Goal: Task Accomplishment & Management: Use online tool/utility

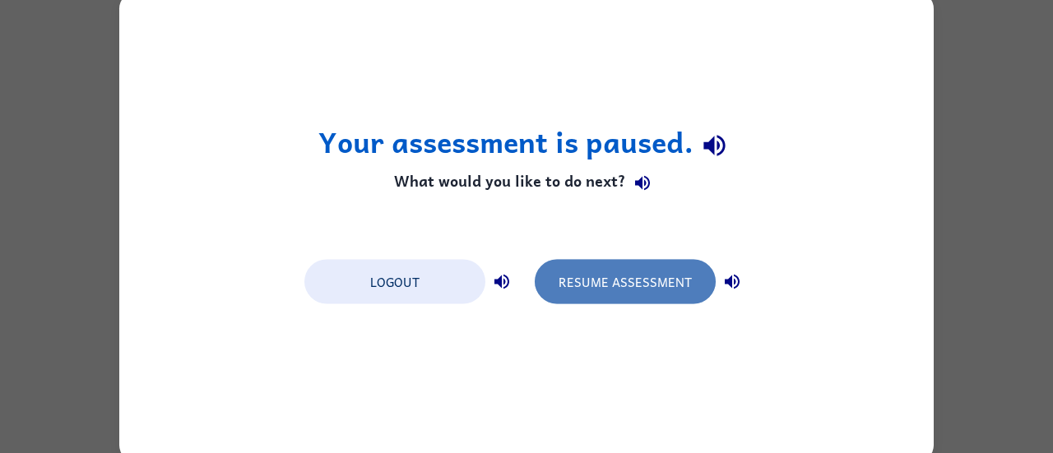
click at [624, 282] on button "Resume Assessment" at bounding box center [625, 281] width 181 height 44
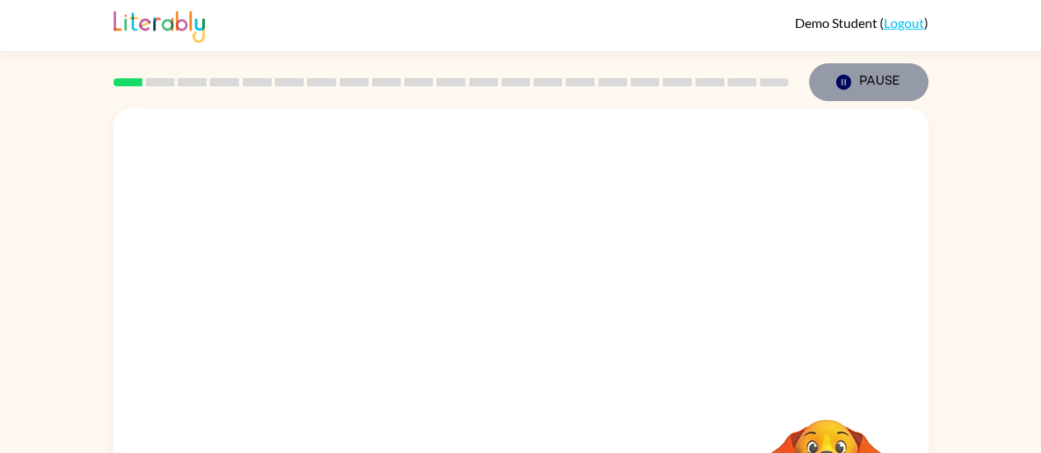
click at [884, 81] on button "Pause Pause" at bounding box center [868, 82] width 119 height 38
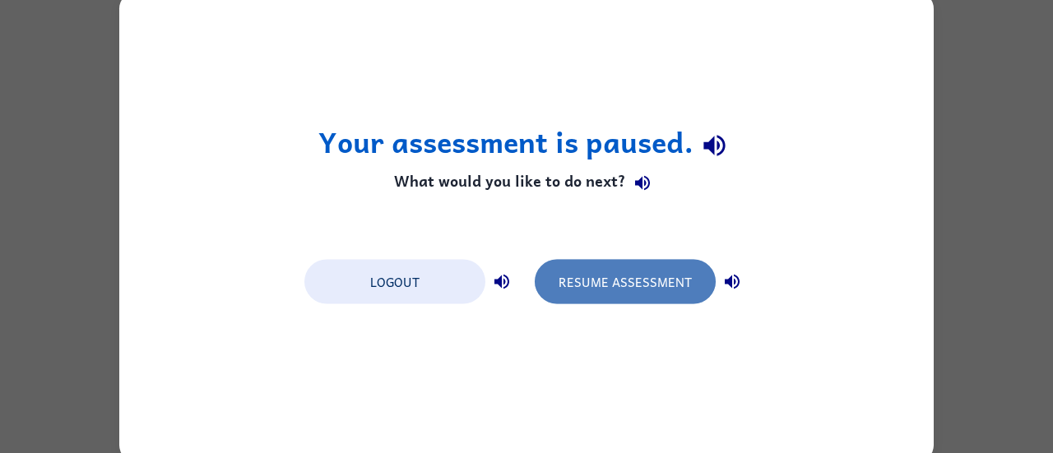
click at [614, 280] on button "Resume Assessment" at bounding box center [625, 281] width 181 height 44
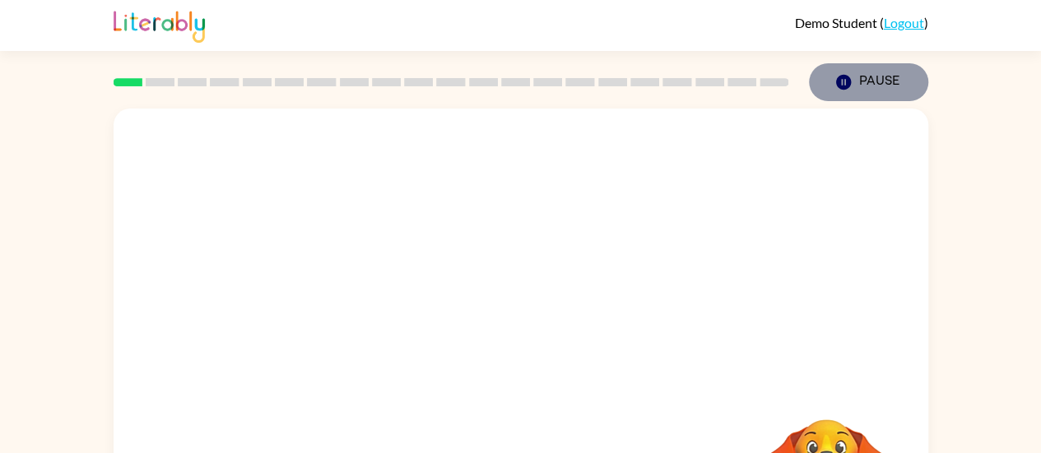
click at [874, 78] on button "Pause Pause" at bounding box center [868, 82] width 119 height 38
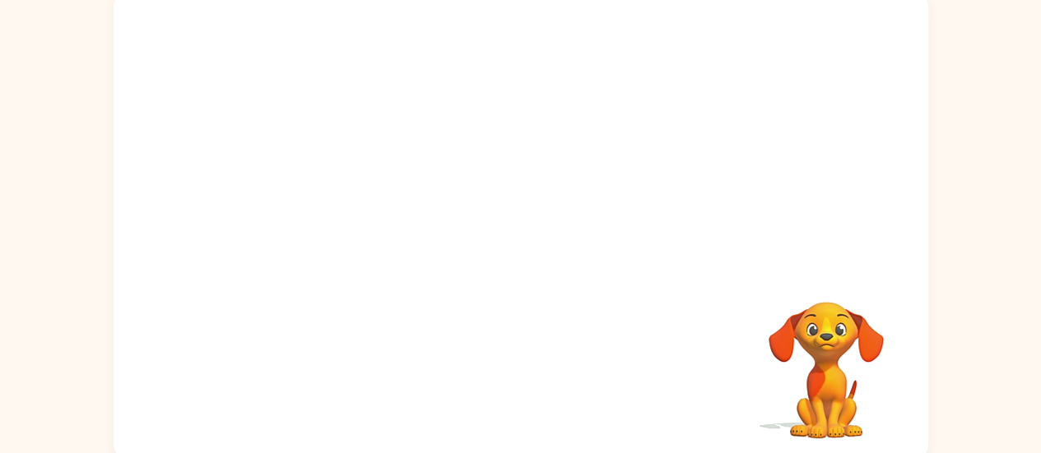
scroll to position [117, 0]
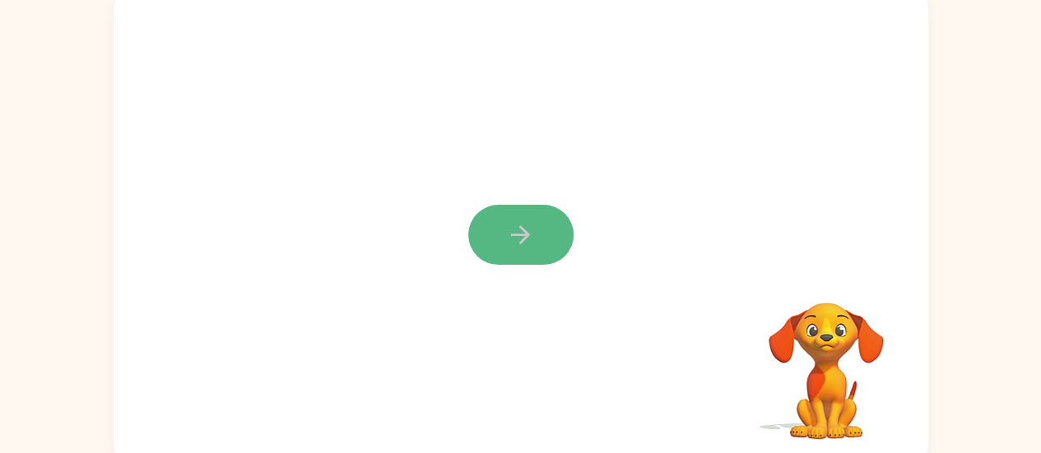
click at [523, 235] on icon "button" at bounding box center [520, 234] width 19 height 19
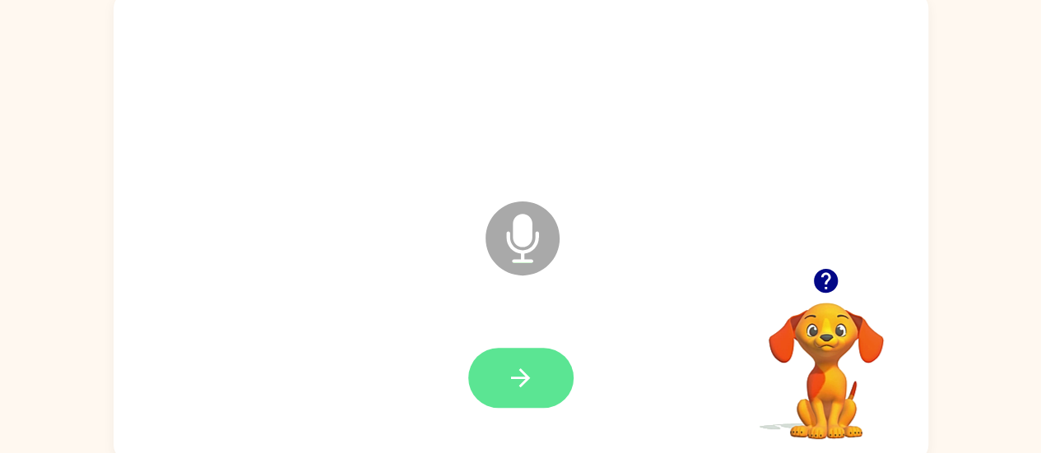
click at [514, 383] on icon "button" at bounding box center [520, 378] width 29 height 29
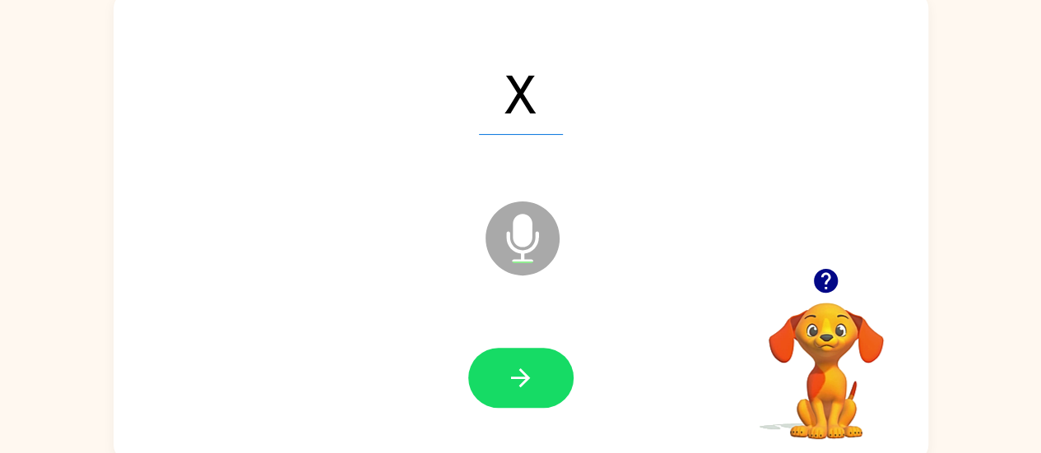
click at [514, 383] on icon "button" at bounding box center [520, 378] width 29 height 29
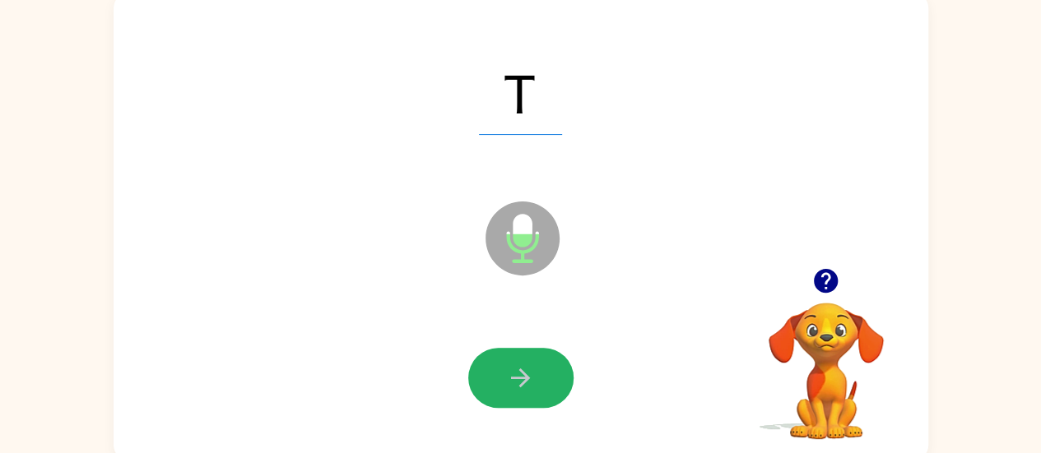
click at [514, 383] on icon "button" at bounding box center [520, 378] width 29 height 29
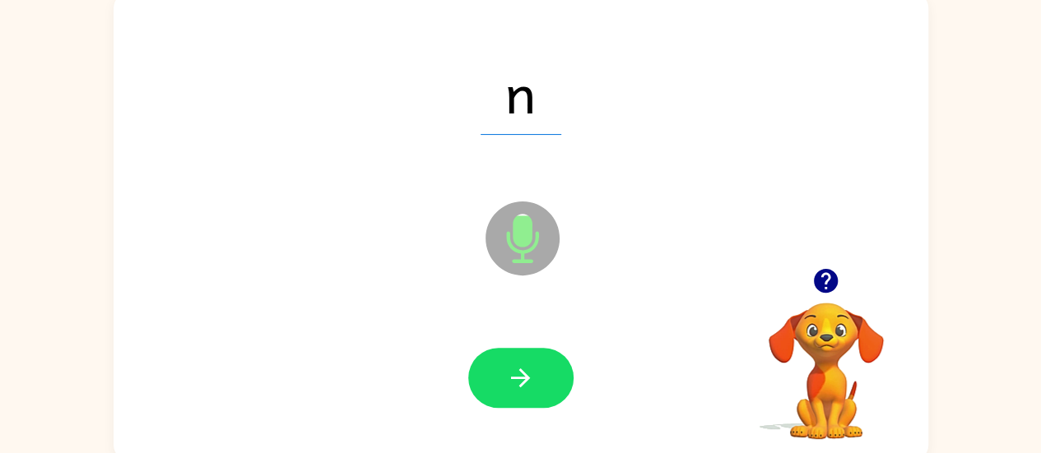
click at [514, 383] on icon "button" at bounding box center [520, 378] width 29 height 29
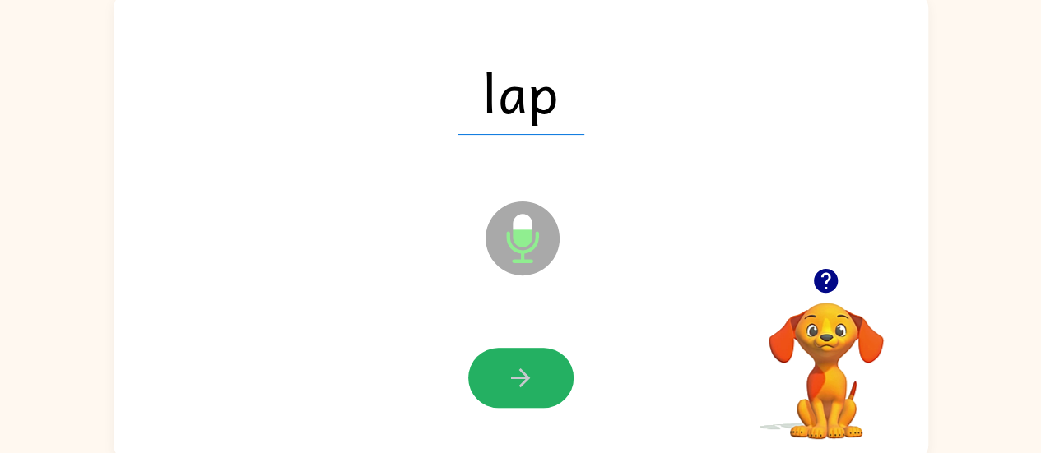
click at [514, 383] on icon "button" at bounding box center [520, 378] width 29 height 29
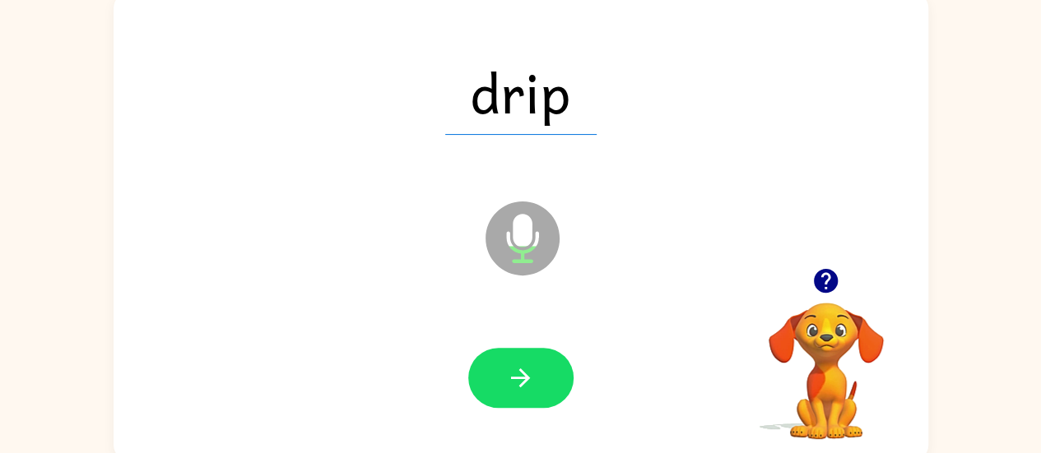
click at [514, 383] on icon "button" at bounding box center [520, 378] width 29 height 29
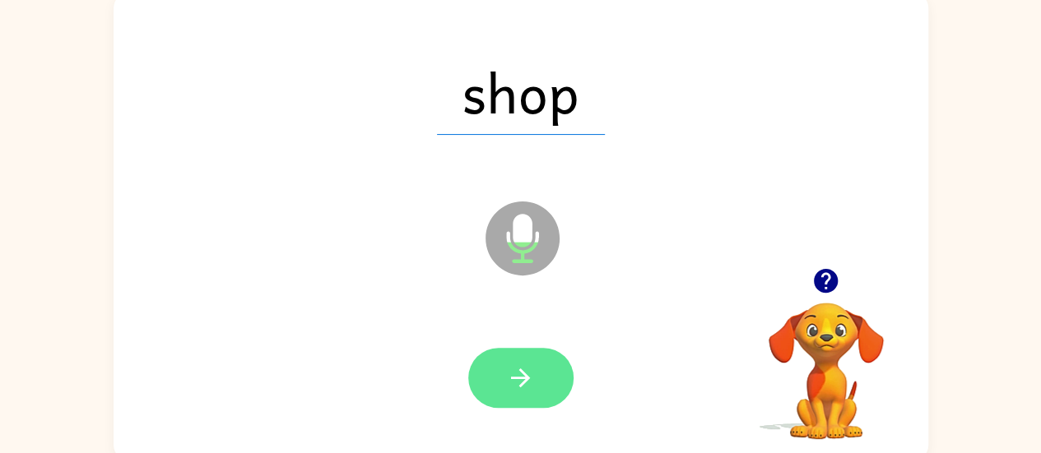
click at [514, 384] on icon "button" at bounding box center [520, 378] width 29 height 29
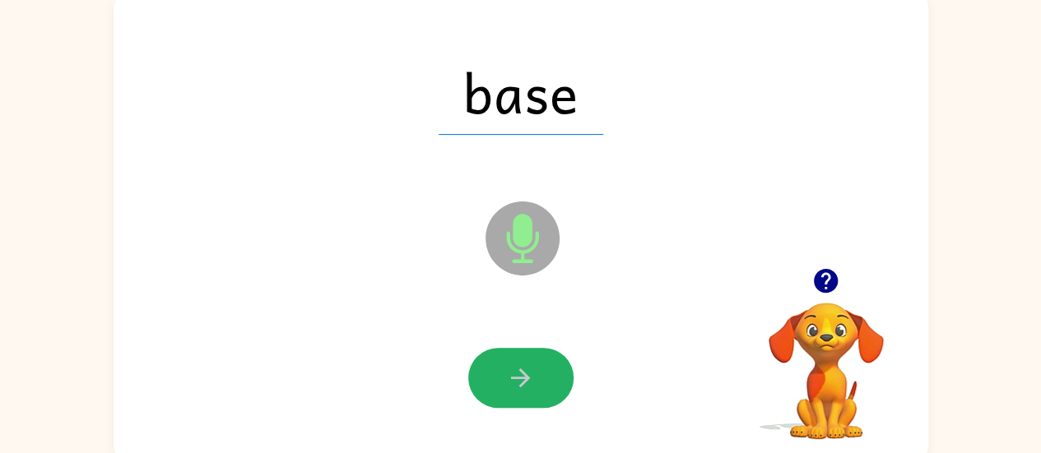
click at [514, 384] on icon "button" at bounding box center [520, 378] width 29 height 29
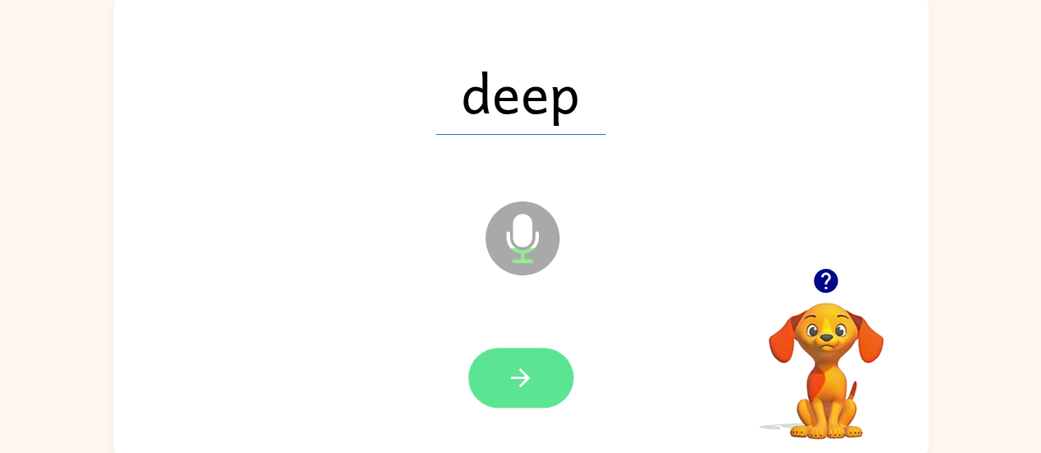
click at [514, 385] on icon "button" at bounding box center [520, 378] width 29 height 29
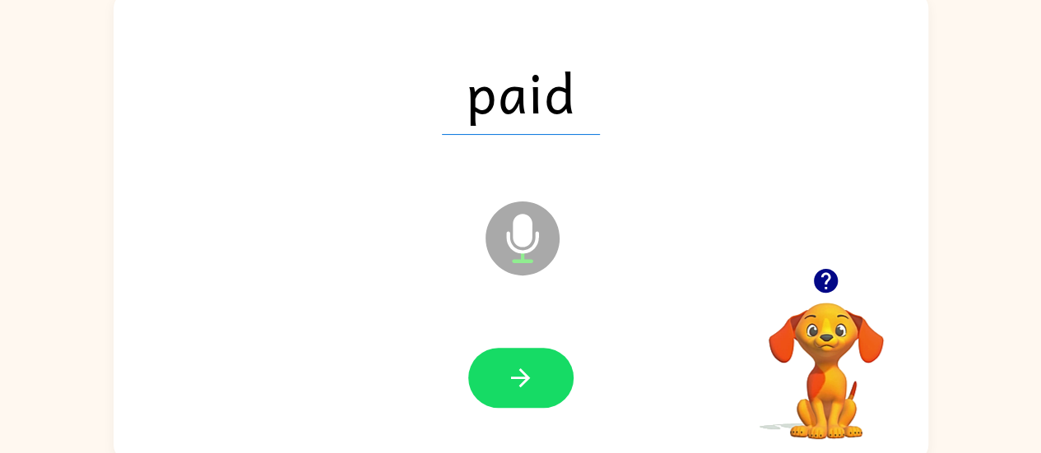
click at [514, 385] on icon "button" at bounding box center [520, 378] width 29 height 29
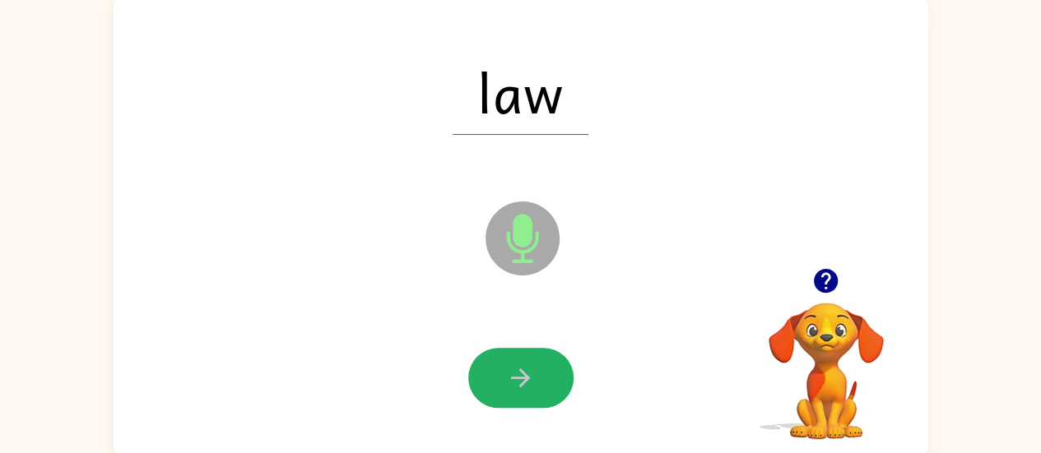
click at [514, 385] on icon "button" at bounding box center [520, 378] width 29 height 29
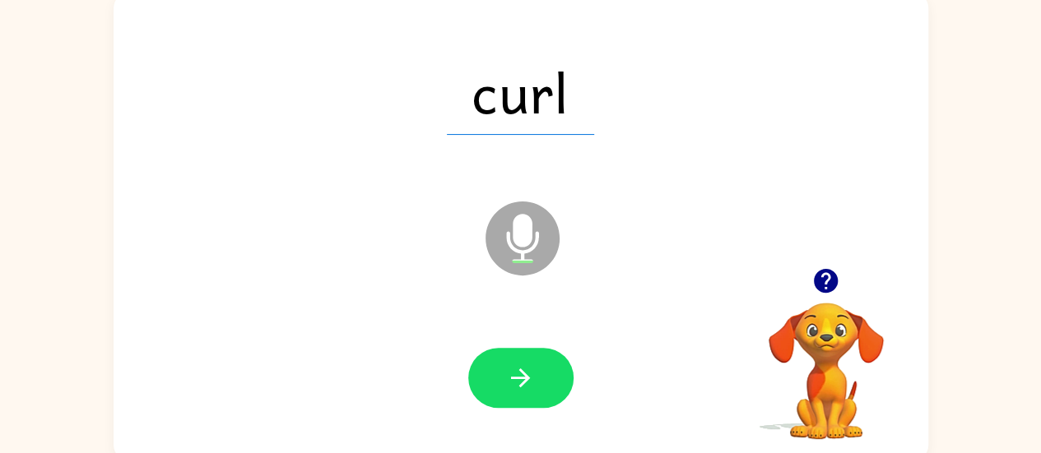
click at [514, 385] on icon "button" at bounding box center [520, 378] width 29 height 29
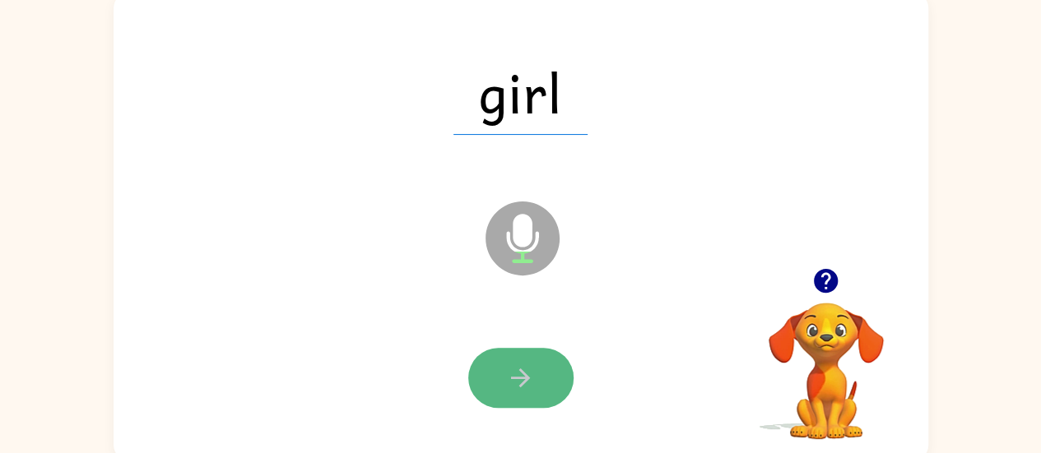
click at [514, 385] on icon "button" at bounding box center [520, 378] width 29 height 29
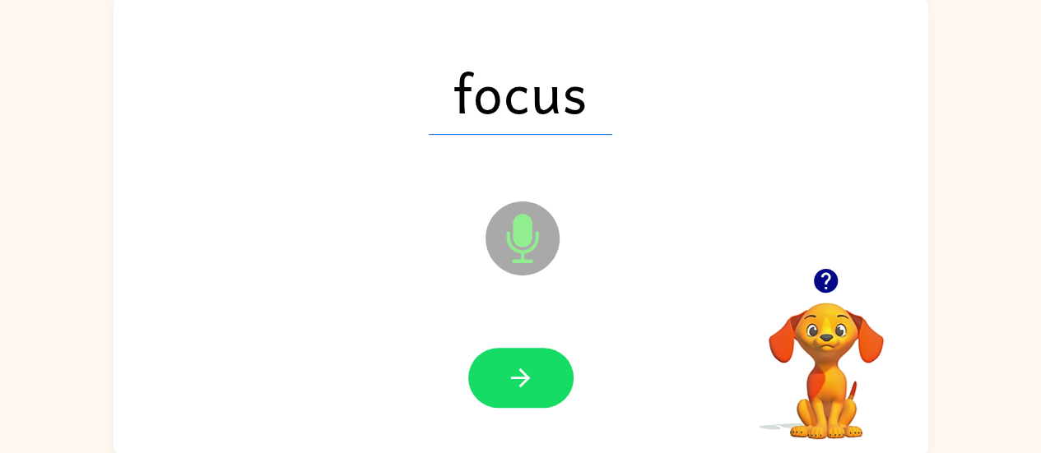
click at [514, 385] on icon "button" at bounding box center [520, 378] width 29 height 29
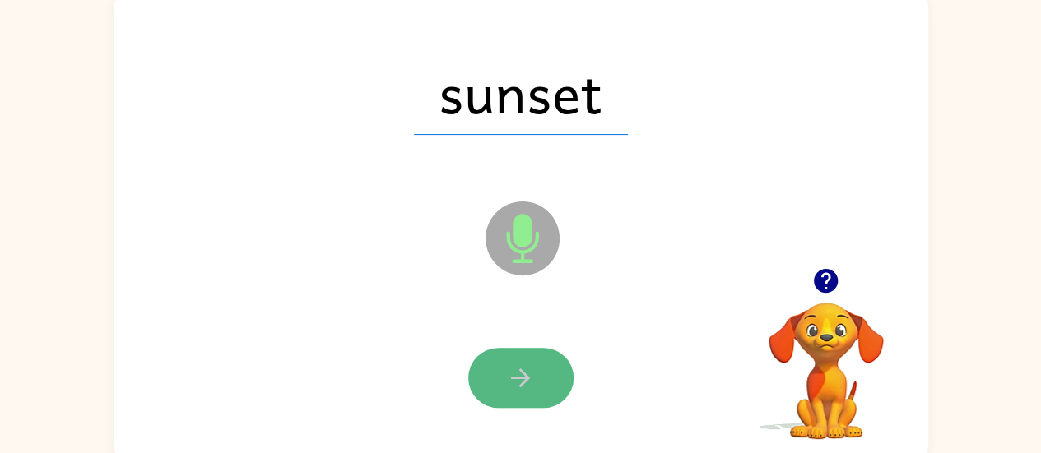
click at [514, 385] on icon "button" at bounding box center [520, 378] width 29 height 29
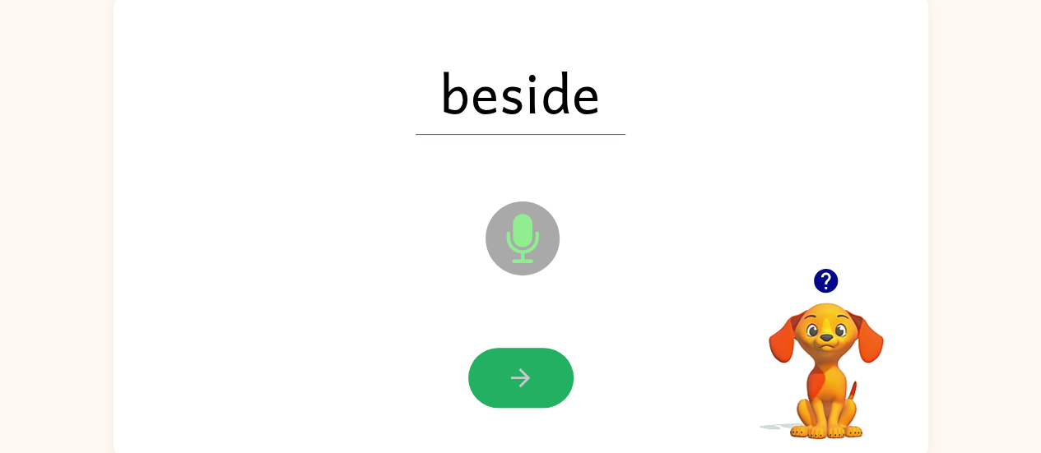
click at [514, 385] on icon "button" at bounding box center [520, 378] width 29 height 29
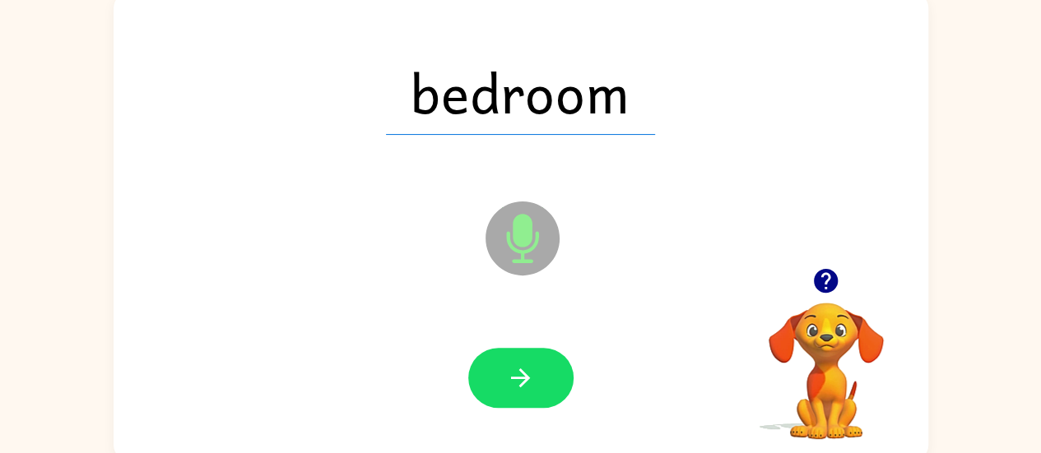
click at [514, 385] on icon "button" at bounding box center [520, 378] width 29 height 29
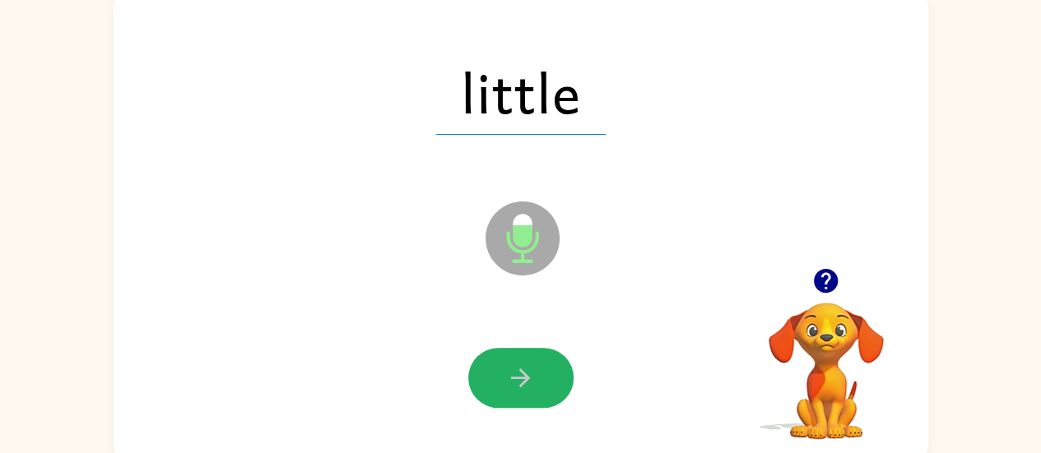
click at [514, 385] on icon "button" at bounding box center [520, 378] width 29 height 29
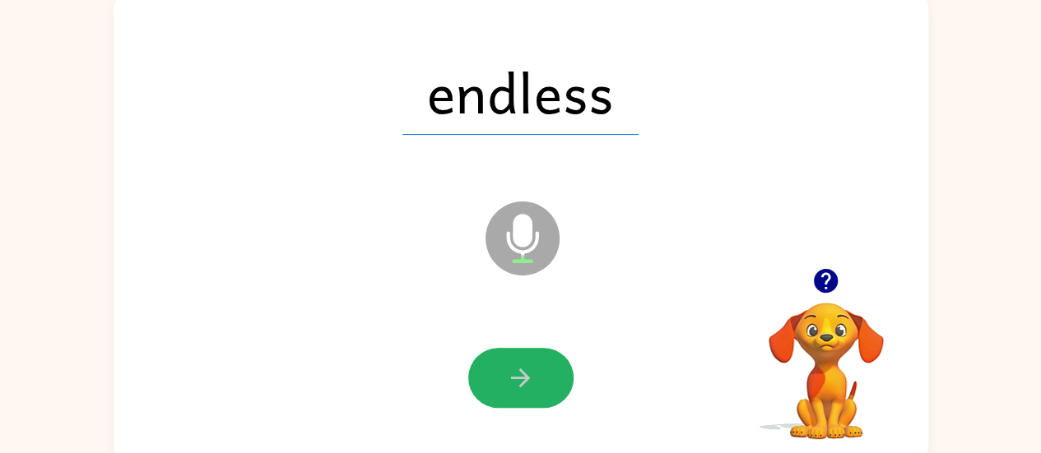
click at [514, 385] on icon "button" at bounding box center [520, 378] width 29 height 29
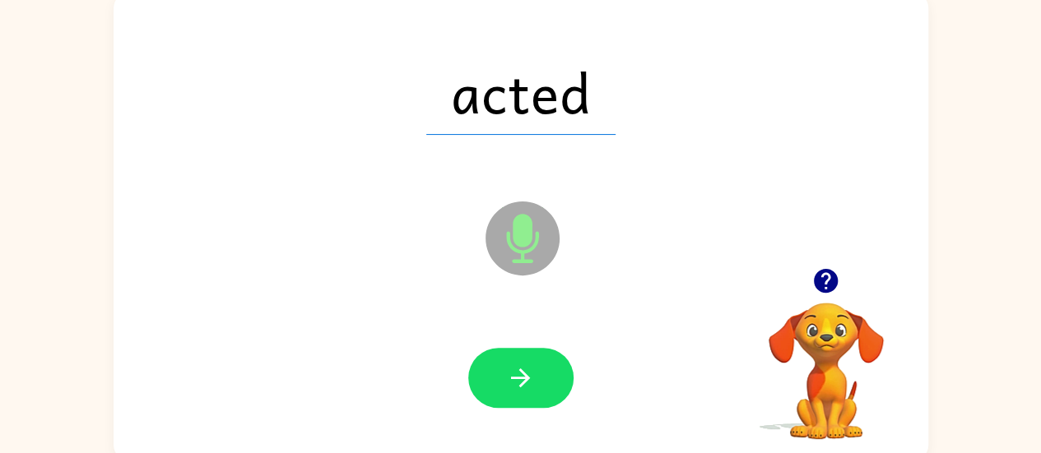
click at [514, 385] on icon "button" at bounding box center [520, 378] width 29 height 29
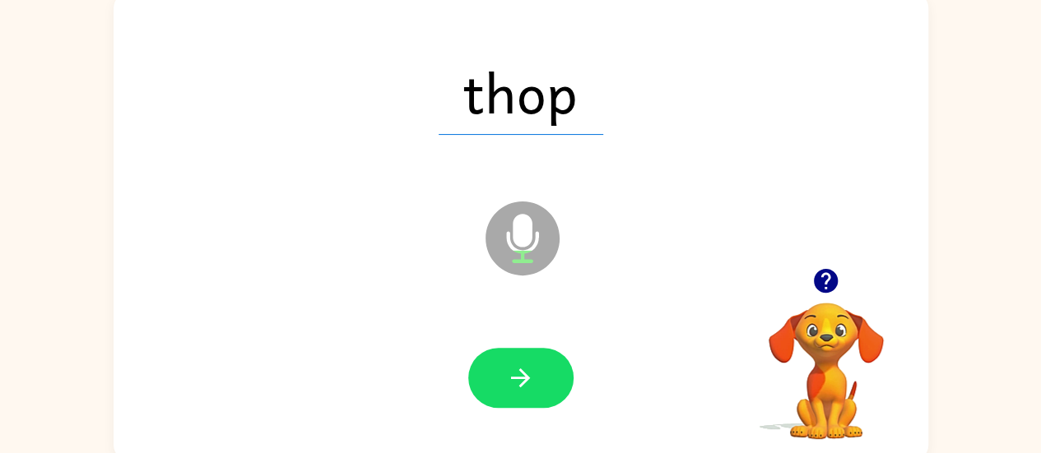
click at [514, 385] on icon "button" at bounding box center [520, 378] width 29 height 29
click at [823, 280] on icon "button" at bounding box center [826, 281] width 24 height 24
